Goal: Transaction & Acquisition: Register for event/course

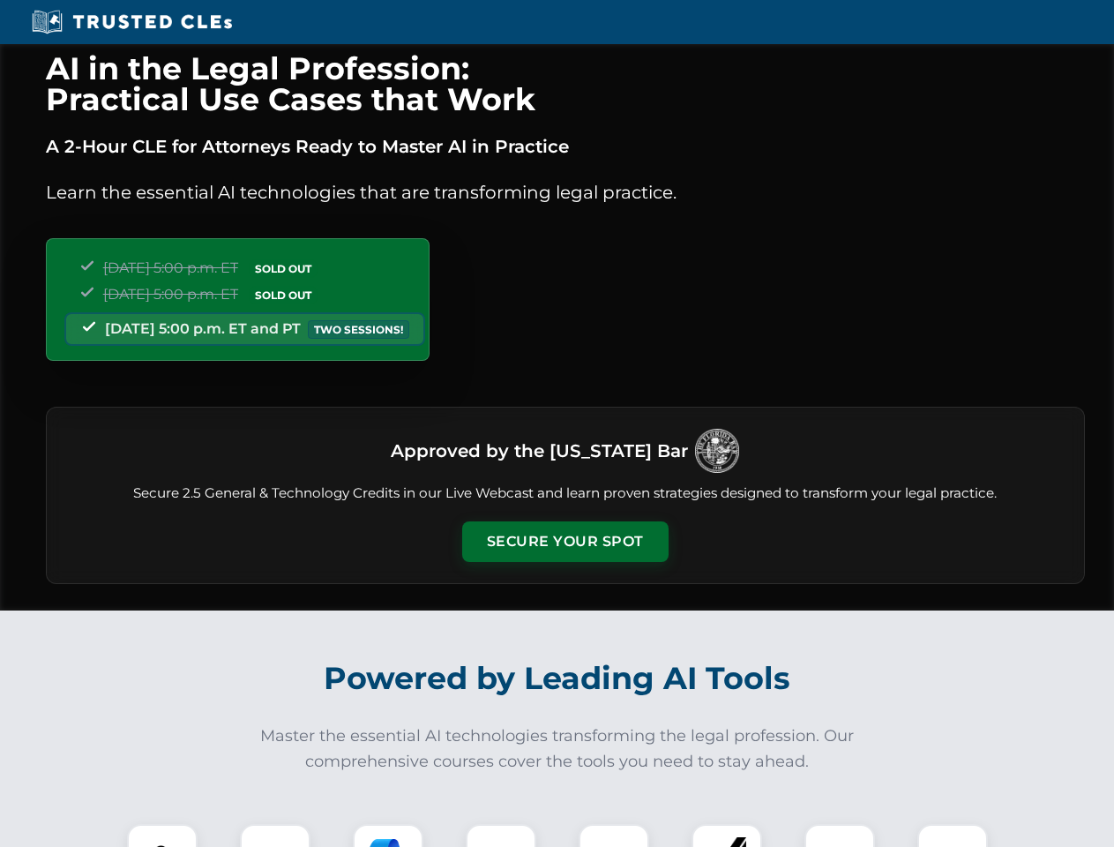
click at [565, 542] on button "Secure Your Spot" at bounding box center [565, 541] width 206 height 41
click at [162, 835] on img at bounding box center [162, 859] width 51 height 51
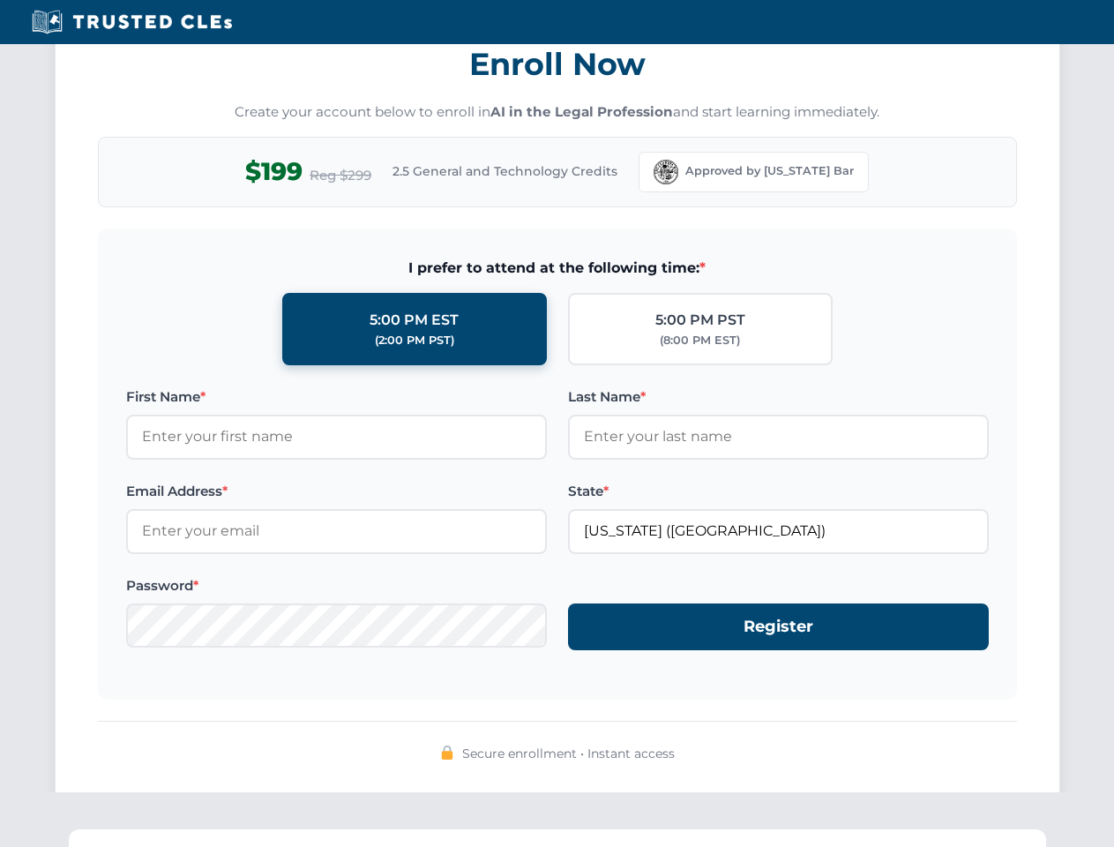
scroll to position [1732, 0]
